Goal: Find specific page/section: Find specific page/section

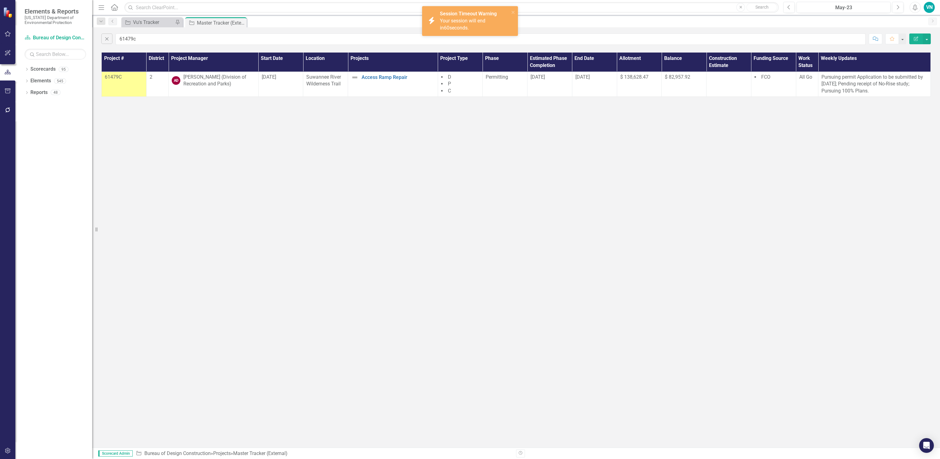
click at [149, 41] on input "61479c" at bounding box center [491, 38] width 750 height 11
click at [446, 18] on span "Your session will end in 59 seconds." at bounding box center [462, 24] width 45 height 13
click at [210, 38] on input "61479c" at bounding box center [491, 38] width 750 height 11
drag, startPoint x: 132, startPoint y: 44, endPoint x: 66, endPoint y: 46, distance: 66.1
click at [66, 46] on div "Elements & Reports [US_STATE] Department of Environmental Protection Scorecard …" at bounding box center [470, 229] width 940 height 459
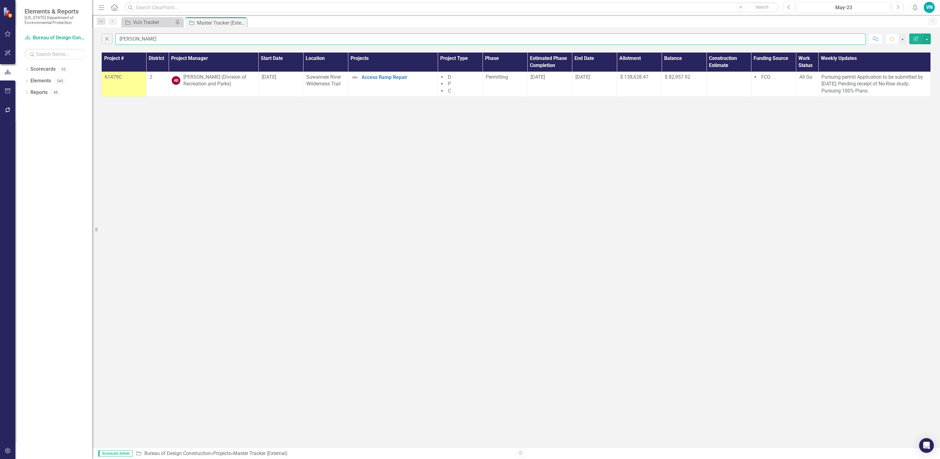
type input "[PERSON_NAME]"
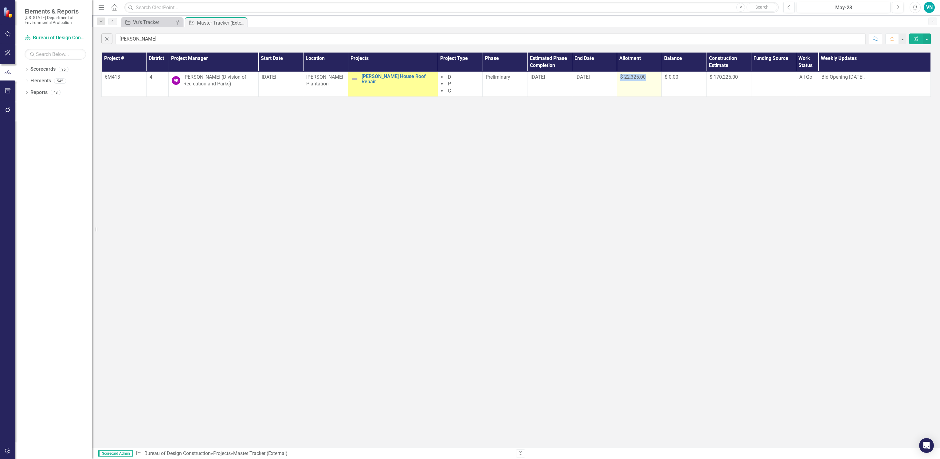
drag, startPoint x: 654, startPoint y: 80, endPoint x: 618, endPoint y: 79, distance: 36.0
click at [618, 79] on td "$ 22,325.00" at bounding box center [639, 84] width 45 height 25
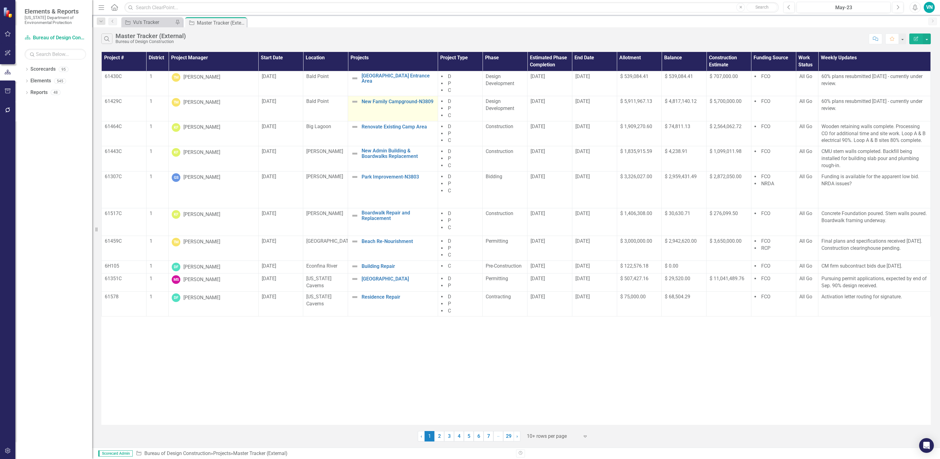
drag, startPoint x: 0, startPoint y: 0, endPoint x: 430, endPoint y: 114, distance: 444.8
